Goal: Task Accomplishment & Management: Use online tool/utility

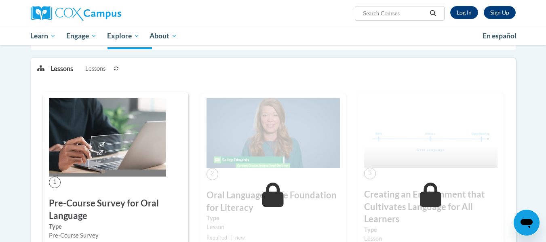
scroll to position [17, 0]
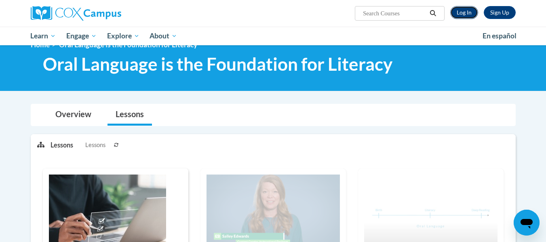
click at [462, 15] on link "Log In" at bounding box center [464, 12] width 28 height 13
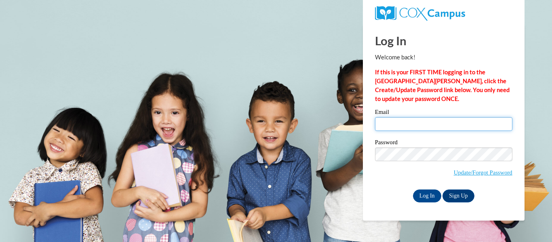
click at [444, 128] on input "Email" at bounding box center [443, 124] width 137 height 14
type input "arnika.sutton@cowetacharteracademy.org"
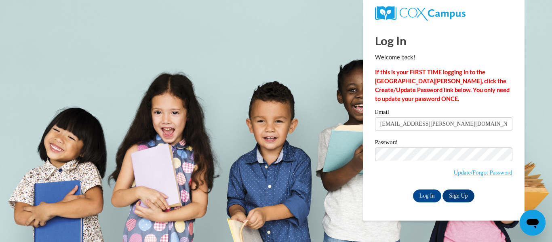
click at [387, 185] on div "Password Update/Forgot Password" at bounding box center [443, 163] width 137 height 48
click at [434, 198] on input "Log In" at bounding box center [427, 195] width 28 height 13
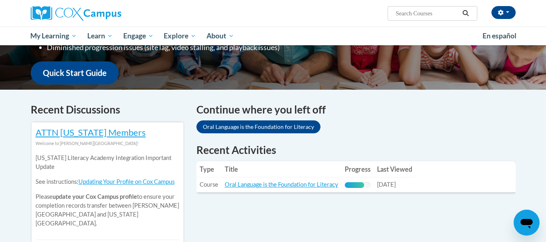
scroll to position [171, 0]
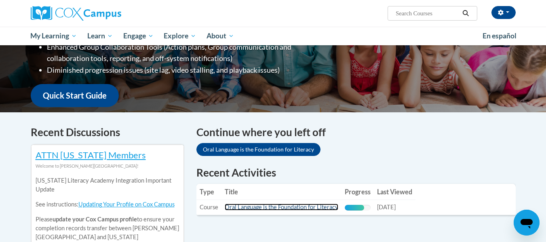
click at [279, 207] on link "Oral Language is the Foundation for Literacy" at bounding box center [282, 207] width 114 height 7
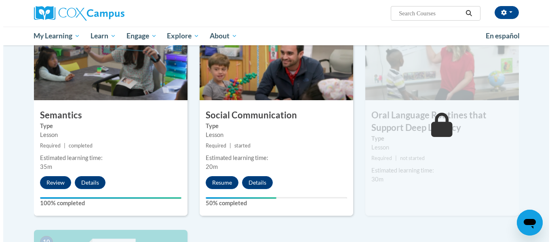
scroll to position [635, 0]
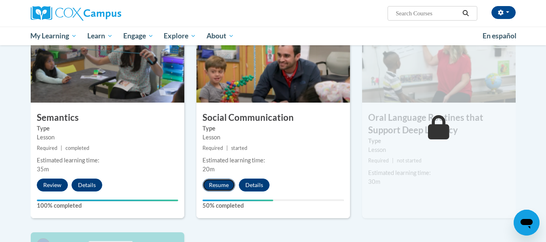
click at [219, 182] on button "Resume" at bounding box center [218, 185] width 33 height 13
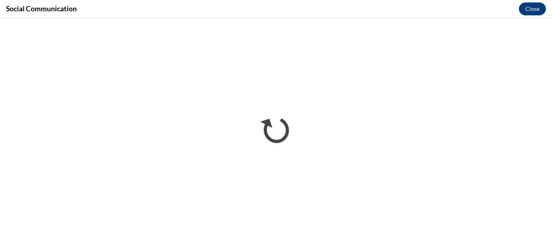
scroll to position [0, 0]
